Goal: Task Accomplishment & Management: Manage account settings

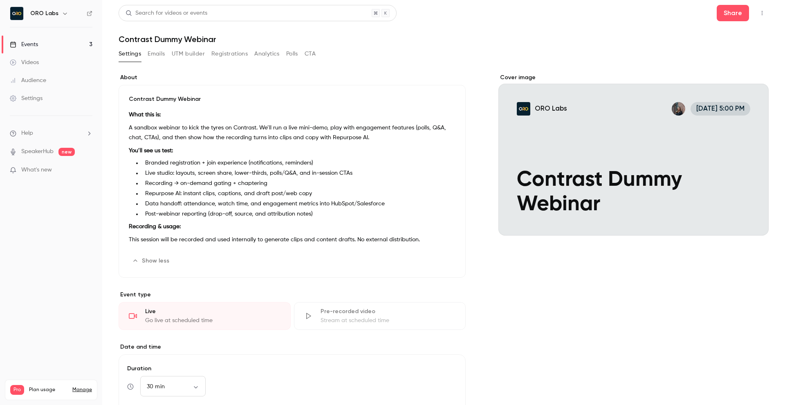
click at [269, 46] on div "Search for videos or events Share Contrast Dummy Webinar Settings Emails UTM bu…" at bounding box center [444, 312] width 650 height 615
click at [268, 57] on button "Analytics" at bounding box center [266, 53] width 25 height 13
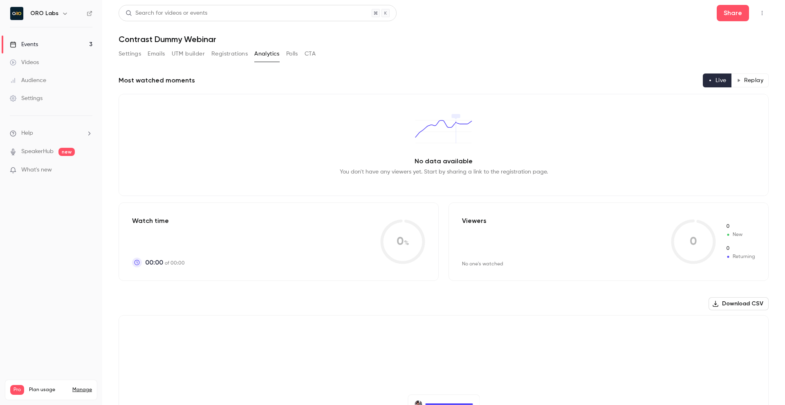
click at [170, 42] on h1 "Contrast Dummy Webinar" at bounding box center [444, 39] width 650 height 10
click at [215, 42] on h1 "Contrast Dummy Webinar" at bounding box center [444, 39] width 650 height 10
click at [54, 43] on link "Events 3" at bounding box center [51, 45] width 102 height 18
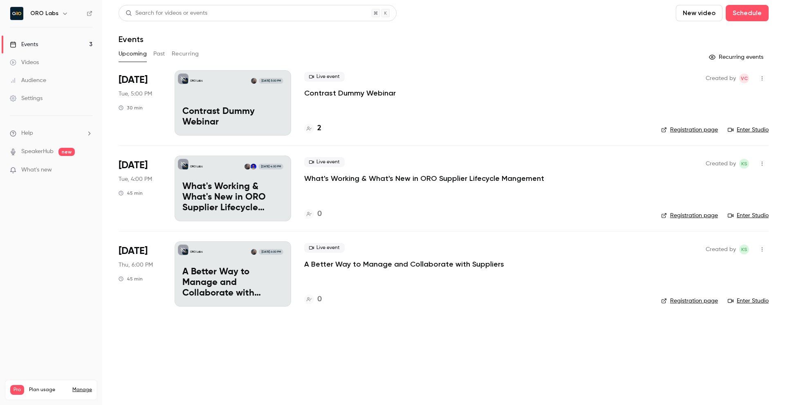
click at [37, 96] on div "Settings" at bounding box center [26, 98] width 33 height 8
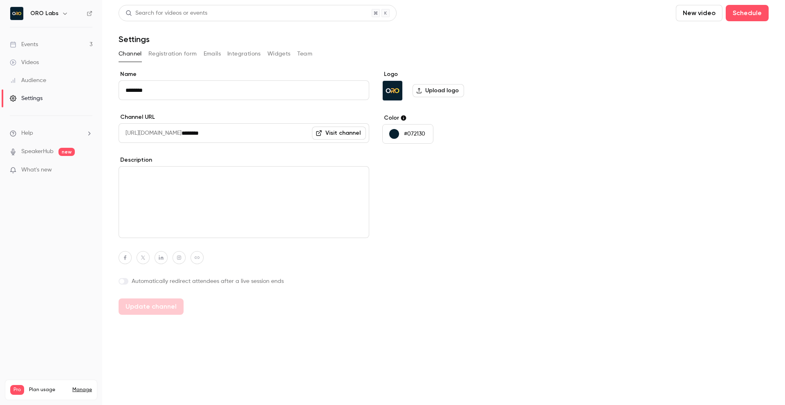
click at [311, 56] on div "Channel Registration form Emails Integrations Widgets Team" at bounding box center [444, 53] width 650 height 13
click at [310, 56] on button "Team" at bounding box center [305, 53] width 16 height 13
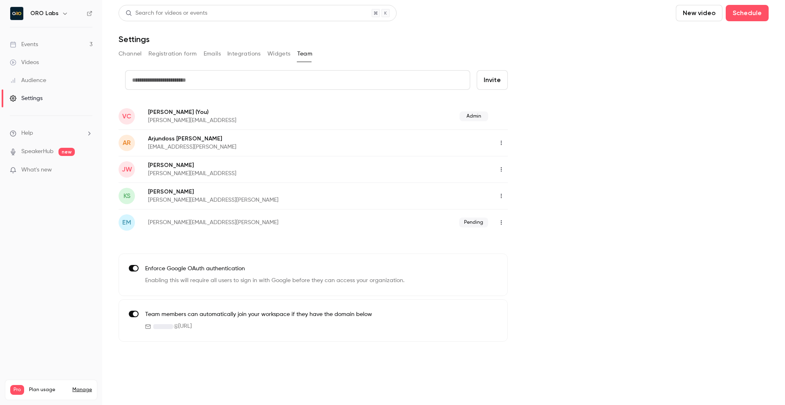
click at [506, 74] on button "Invite" at bounding box center [492, 80] width 31 height 20
click at [312, 85] on input "text" at bounding box center [297, 80] width 345 height 20
click at [224, 83] on input "******" at bounding box center [297, 80] width 345 height 20
paste input "**********"
type input "**********"
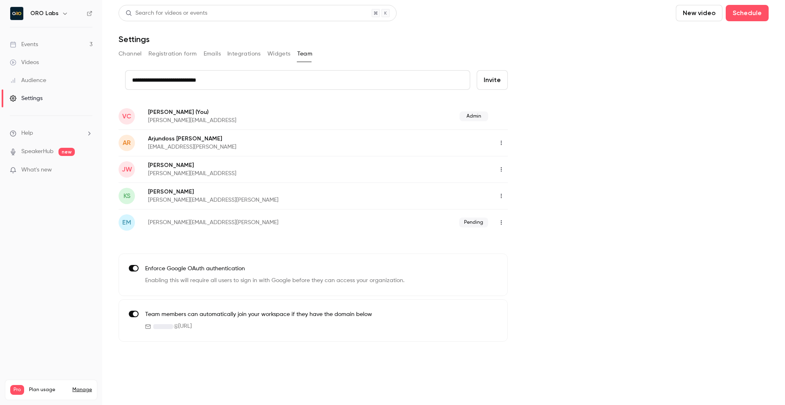
click at [489, 88] on button "Invite" at bounding box center [492, 80] width 31 height 20
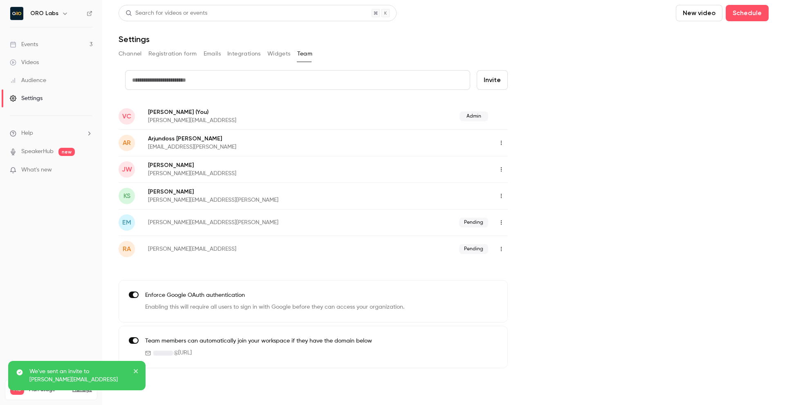
click at [167, 78] on input "text" at bounding box center [297, 80] width 345 height 20
paste input "**********"
type input "**********"
click at [488, 77] on button "Invite" at bounding box center [492, 80] width 31 height 20
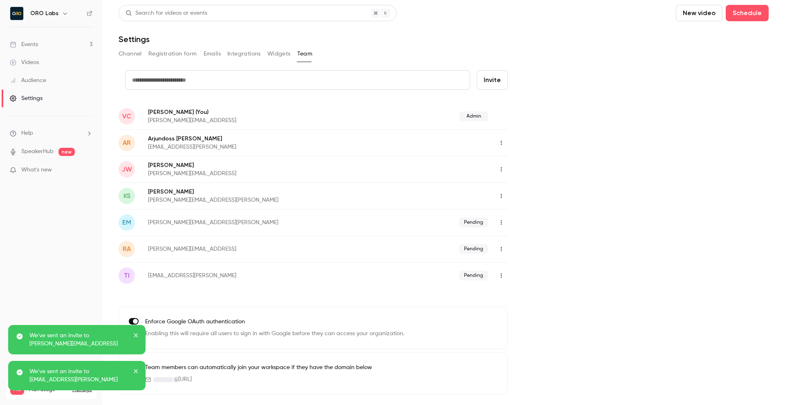
click at [586, 95] on div "credit card Invite VC [PERSON_NAME] (You) [PERSON_NAME][EMAIL_ADDRESS] Admin AR…" at bounding box center [444, 232] width 650 height 325
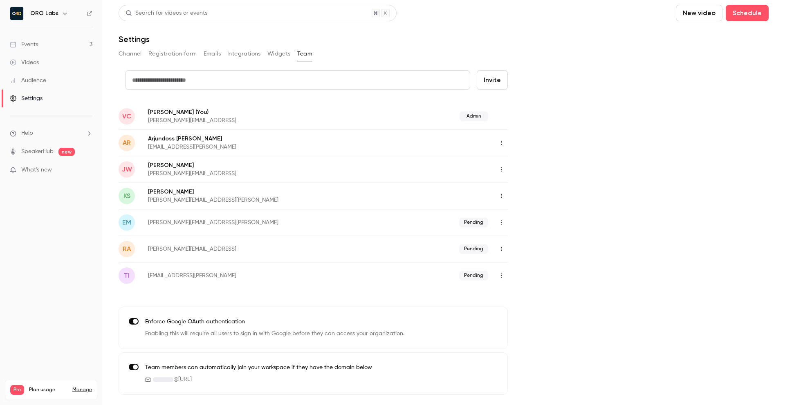
click at [368, 39] on div "Settings" at bounding box center [444, 39] width 650 height 10
click at [236, 48] on button "Integrations" at bounding box center [244, 53] width 34 height 13
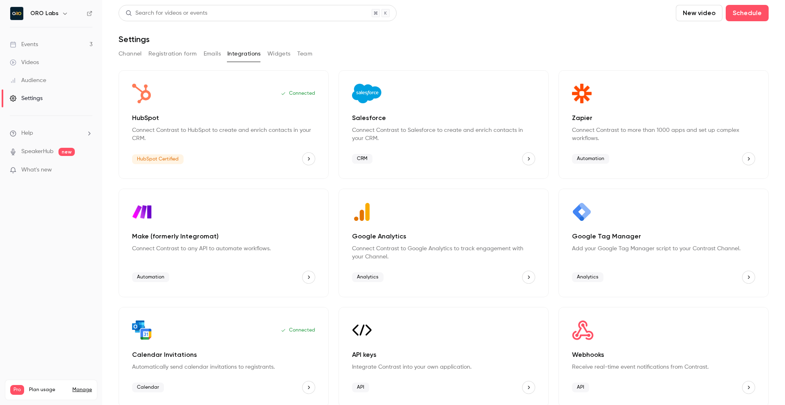
click at [535, 163] on div "Salesforce Connect Contrast to Salesforce to create and enrich contacts in your…" at bounding box center [443, 124] width 210 height 109
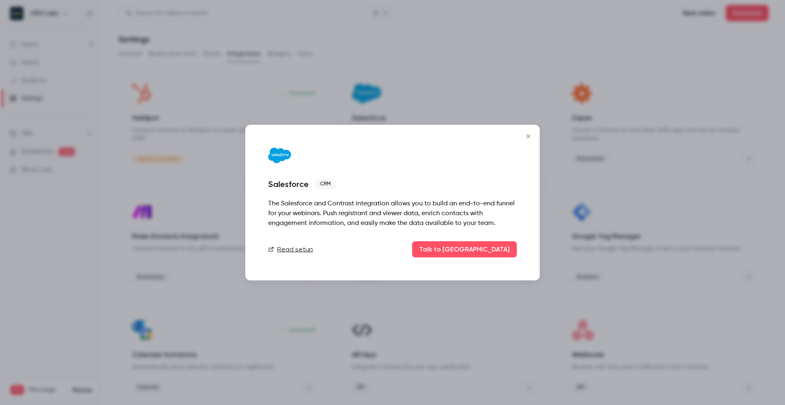
click at [522, 138] on button "Close" at bounding box center [528, 136] width 16 height 16
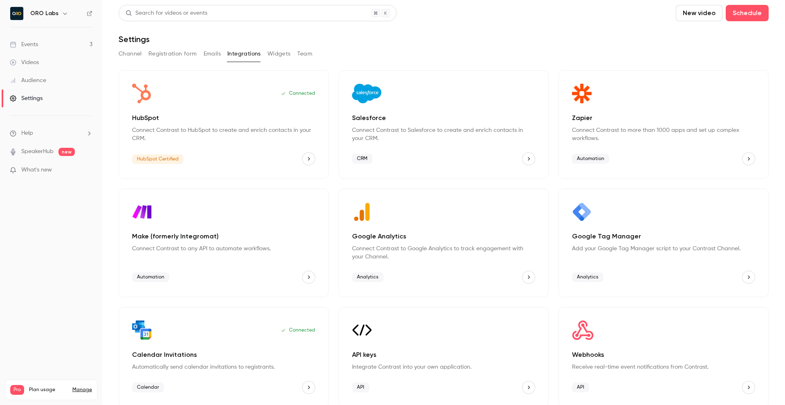
click at [529, 157] on icon "Salesforce" at bounding box center [529, 159] width 6 height 6
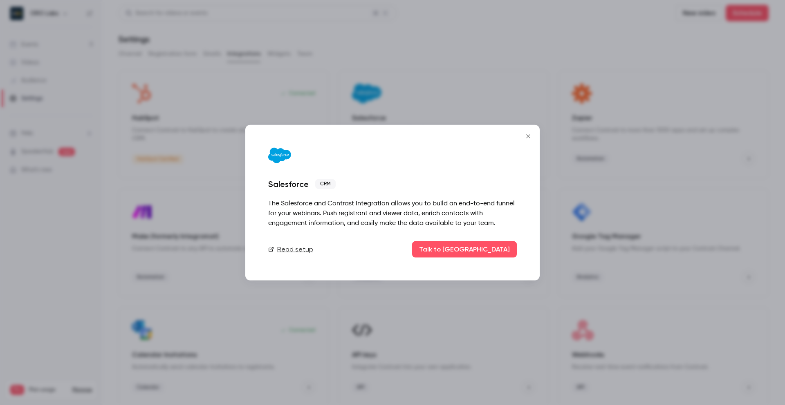
click at [491, 241] on div "Read setup Talk to us" at bounding box center [392, 249] width 248 height 16
click at [491, 249] on button "Talk to [GEOGRAPHIC_DATA]" at bounding box center [464, 249] width 105 height 16
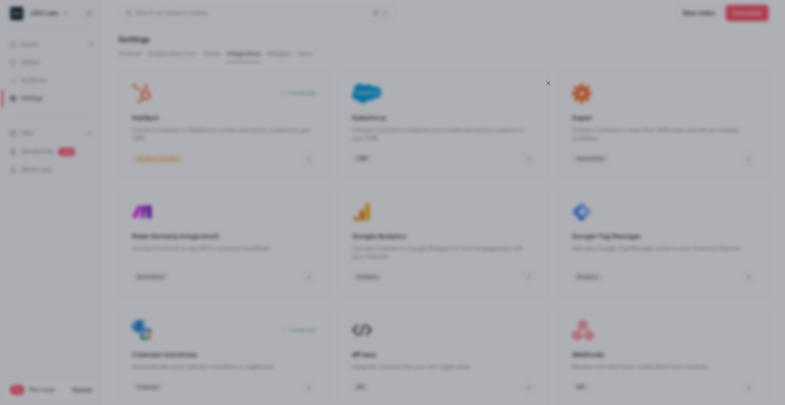
click at [543, 84] on icon "Close" at bounding box center [548, 83] width 10 height 7
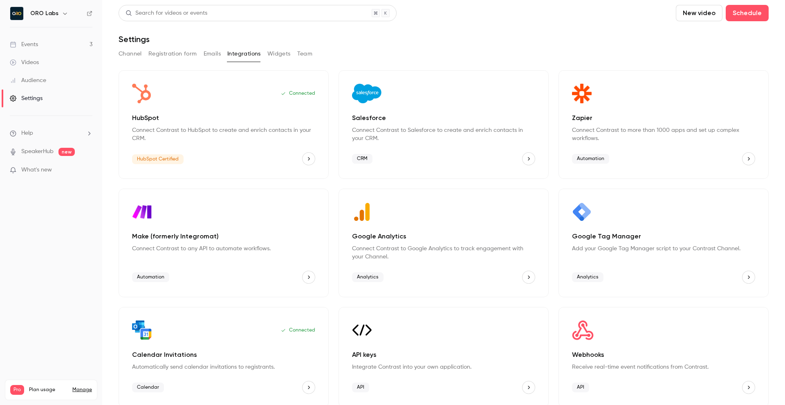
click at [379, 97] on img "Salesforce" at bounding box center [366, 94] width 29 height 20
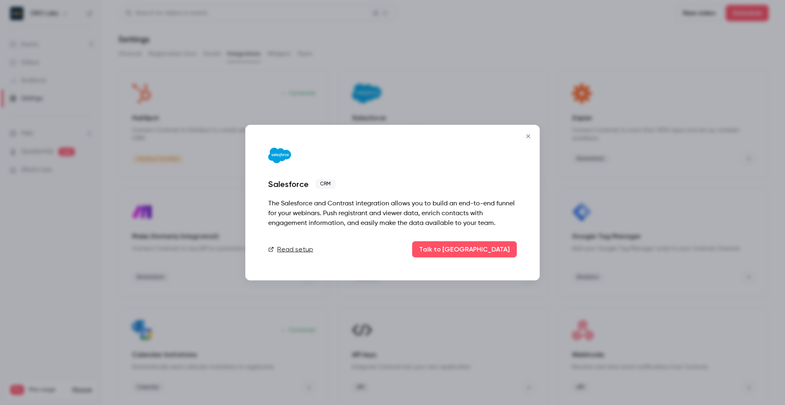
click at [520, 139] on button "Close" at bounding box center [528, 136] width 16 height 16
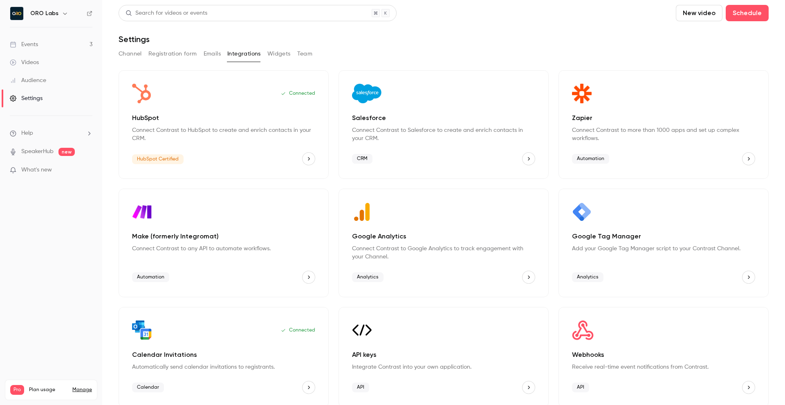
click at [166, 94] on div "Connected" at bounding box center [223, 94] width 183 height 20
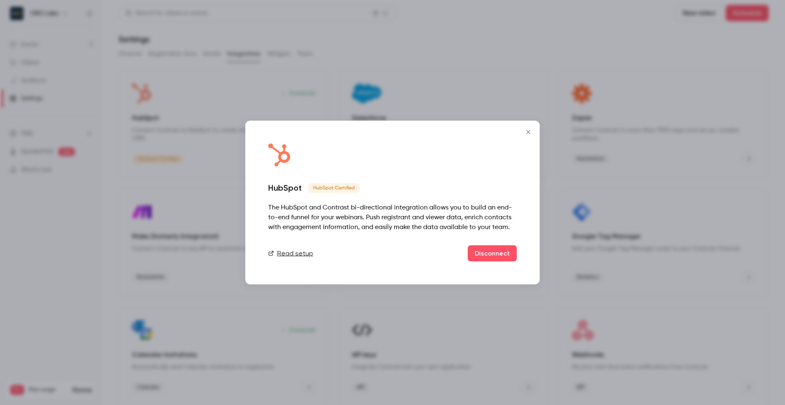
click at [527, 130] on icon "Close" at bounding box center [528, 132] width 10 height 7
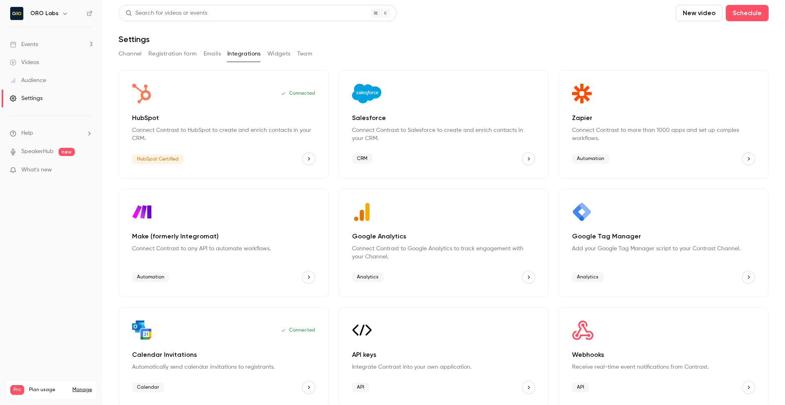
click at [302, 161] on button "HubSpot" at bounding box center [308, 158] width 13 height 13
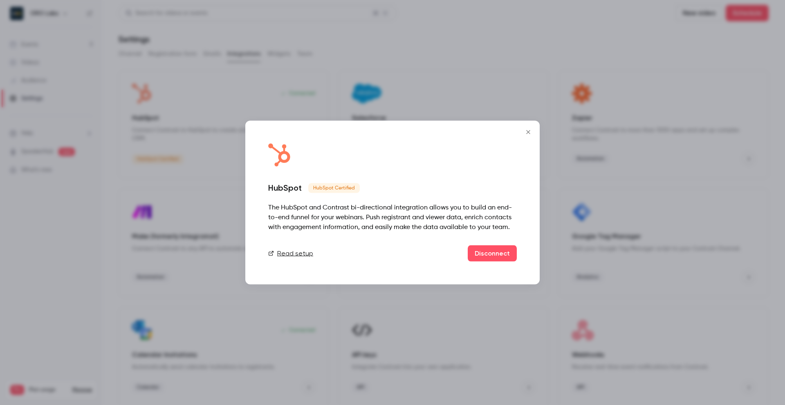
click at [524, 135] on icon "Close" at bounding box center [528, 132] width 10 height 7
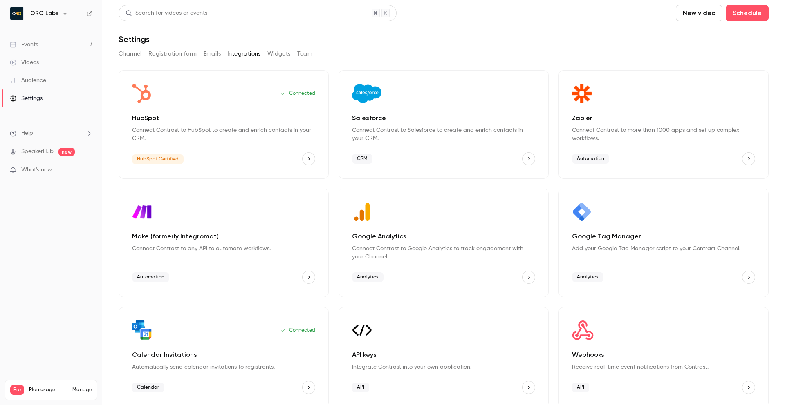
click at [406, 35] on div "Settings" at bounding box center [444, 39] width 650 height 10
click at [310, 158] on icon "HubSpot" at bounding box center [309, 159] width 6 height 6
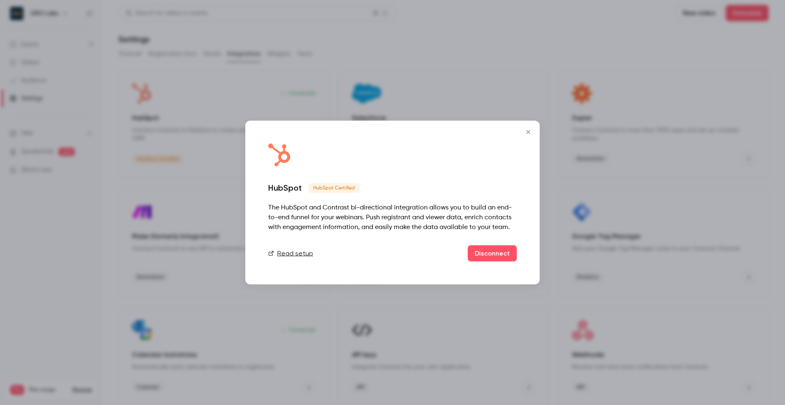
click at [288, 250] on link "Read setup" at bounding box center [290, 254] width 45 height 10
click at [528, 136] on button "Close" at bounding box center [528, 132] width 16 height 16
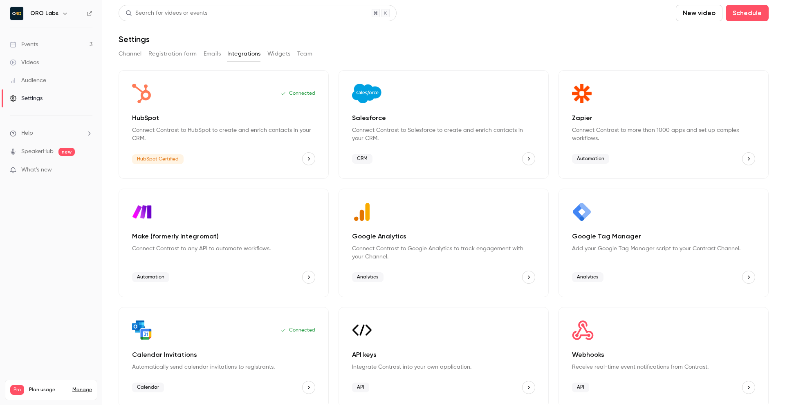
click at [534, 46] on div "Search for videos or events New video Schedule Settings Channel Registration fo…" at bounding box center [444, 206] width 650 height 403
